Goal: Task Accomplishment & Management: Manage account settings

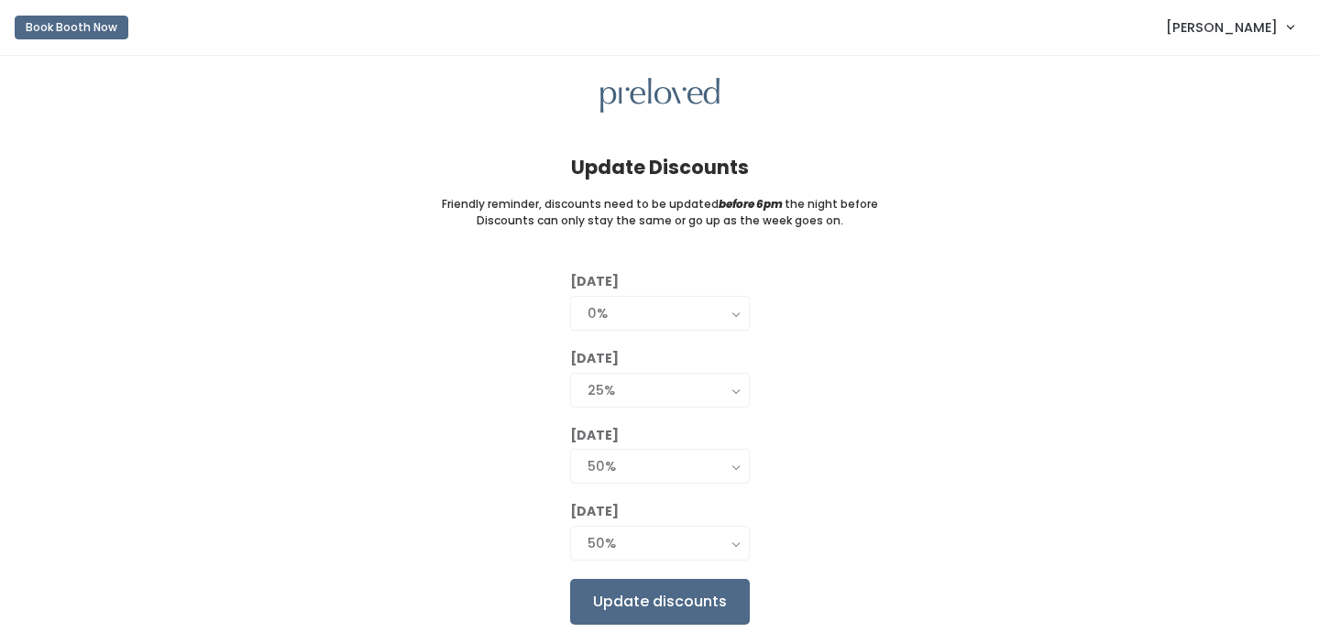
scroll to position [54, 0]
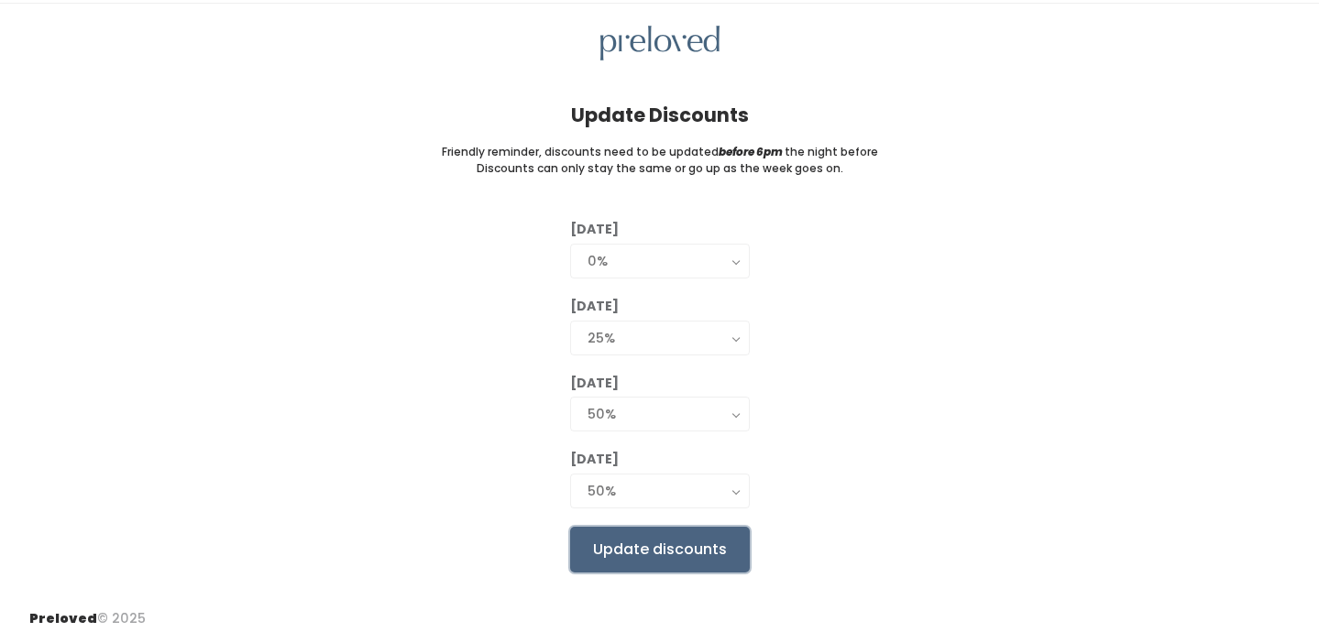
click at [637, 548] on input "Update discounts" at bounding box center [660, 550] width 180 height 46
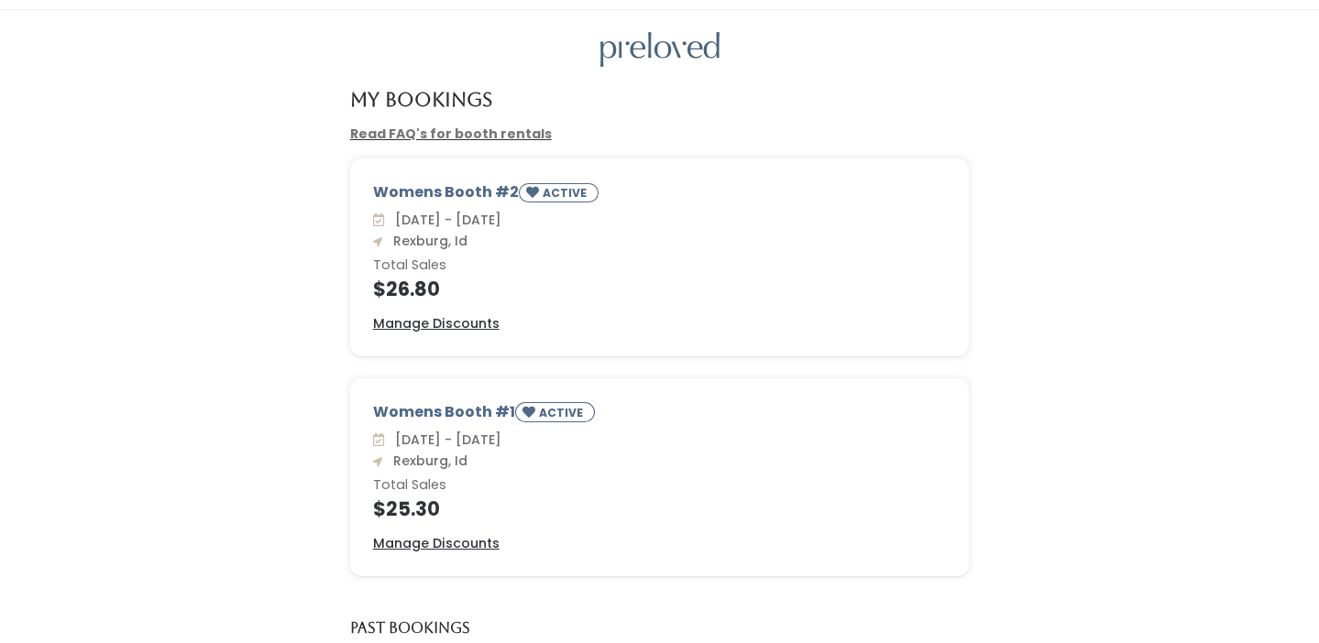
scroll to position [60, 0]
